Goal: Information Seeking & Learning: Find contact information

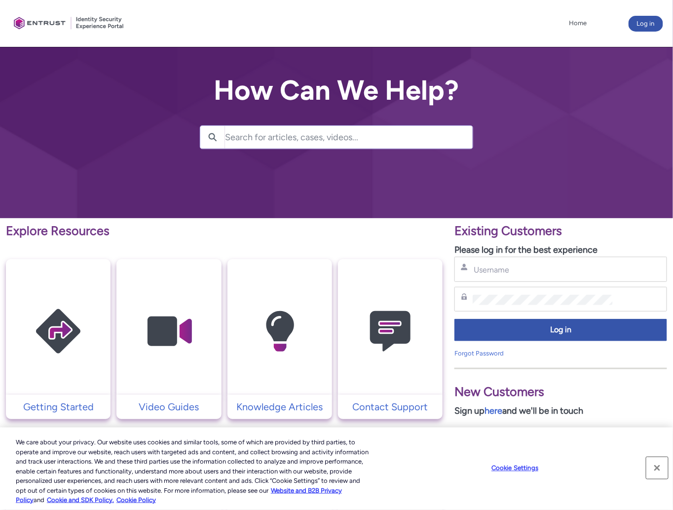
click at [655, 469] on button "Close" at bounding box center [658, 468] width 22 height 22
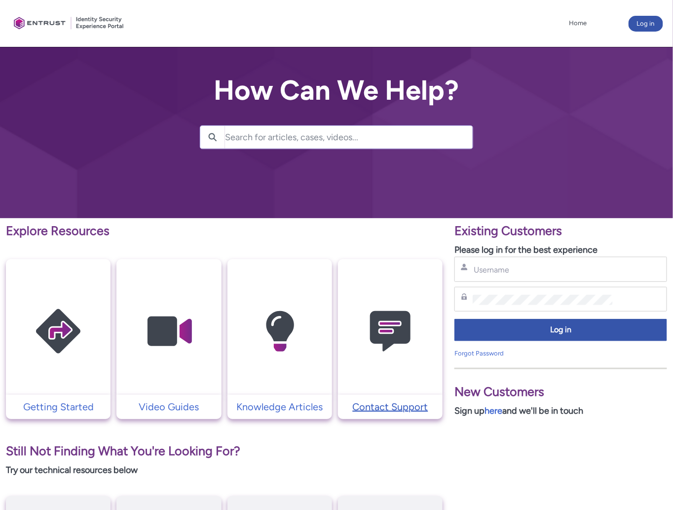
click at [394, 403] on p "Contact Support" at bounding box center [390, 406] width 95 height 15
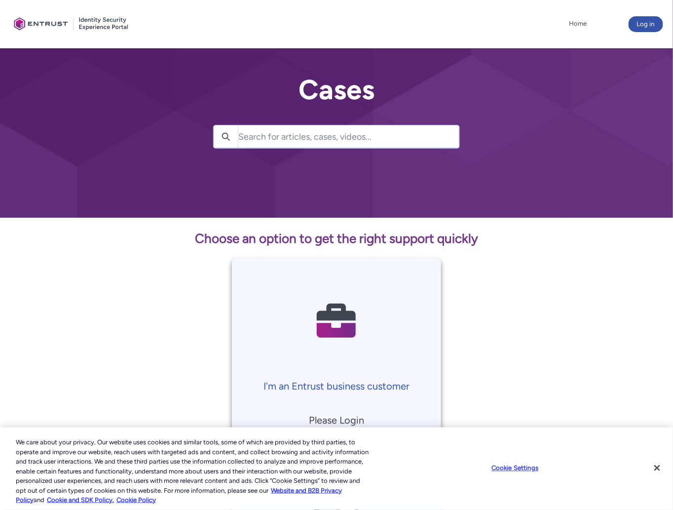
scroll to position [178, 0]
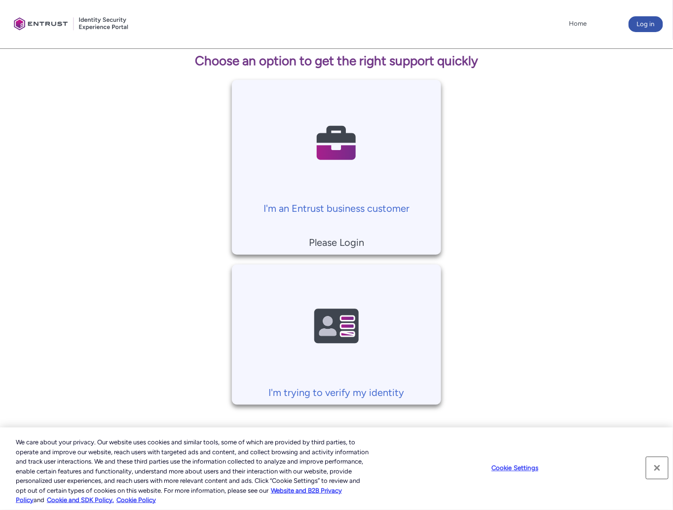
click at [654, 468] on button "Close" at bounding box center [658, 468] width 22 height 22
